Goal: Download file/media

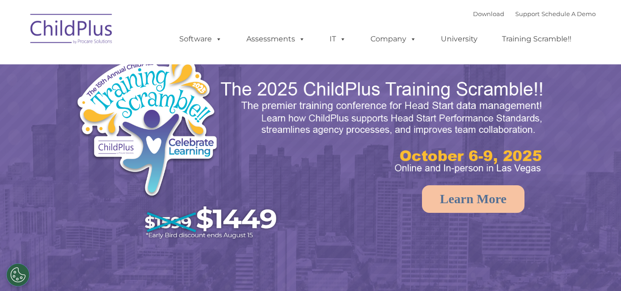
select select "MEDIUM"
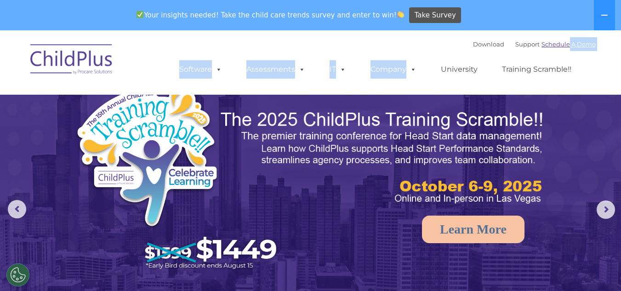
drag, startPoint x: 429, startPoint y: 51, endPoint x: 569, endPoint y: 43, distance: 140.5
click at [569, 43] on div "Download Support | Schedule A Demo  MENU MENU Software ChildPlus: The original…" at bounding box center [378, 62] width 435 height 51
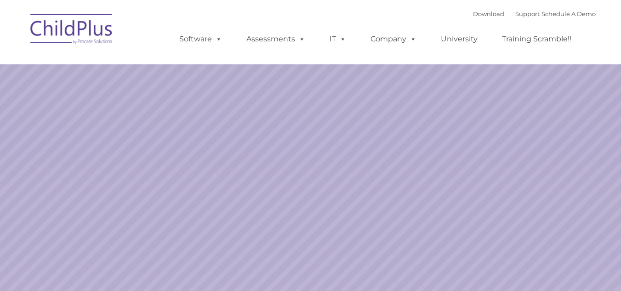
select select "MEDIUM"
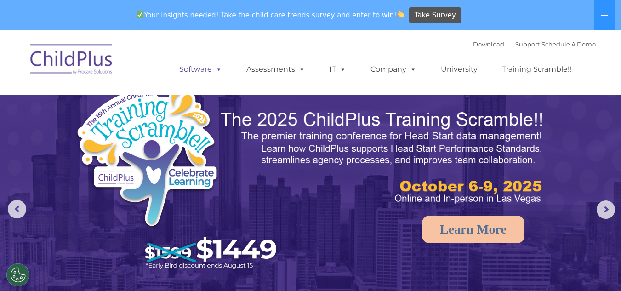
click at [217, 65] on span at bounding box center [217, 69] width 10 height 9
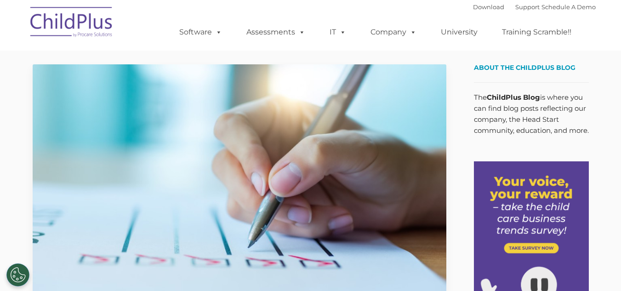
click at [162, 191] on img at bounding box center [240, 180] width 414 height 233
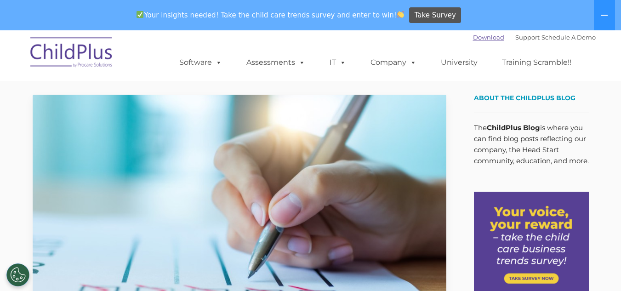
click at [473, 34] on link "Download" at bounding box center [488, 37] width 31 height 7
